Goal: Go to known website: Go to known website

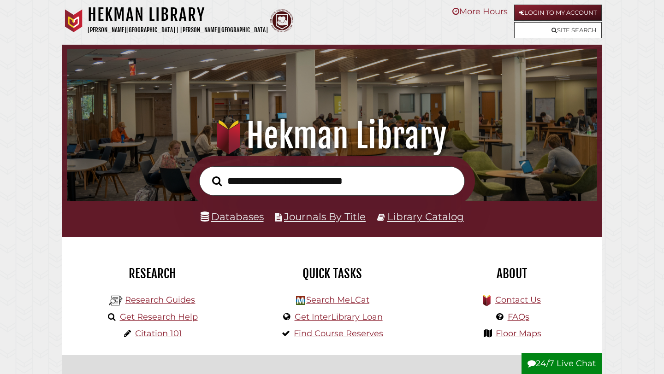
scroll to position [175, 526]
click at [308, 186] on input "text" at bounding box center [332, 181] width 266 height 30
type input "*"
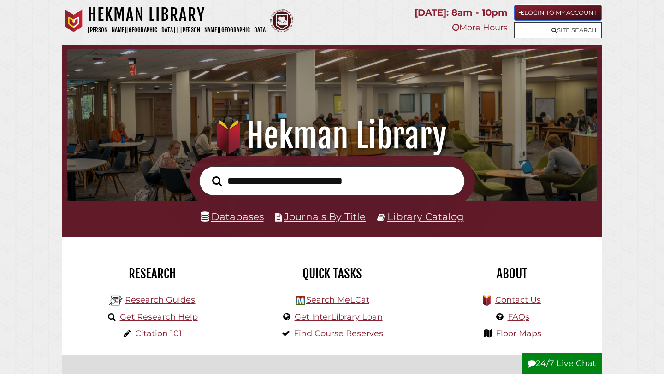
click at [591, 12] on link "Login to My Account" at bounding box center [558, 13] width 88 height 16
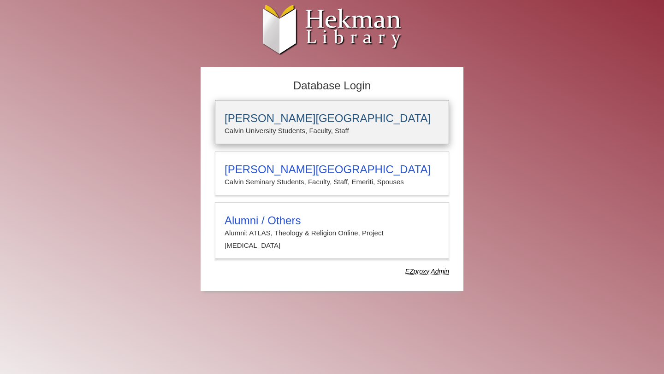
type input "**********"
click at [272, 130] on p "Calvin University Students, Faculty, Staff" at bounding box center [332, 131] width 215 height 12
